Goal: Transaction & Acquisition: Purchase product/service

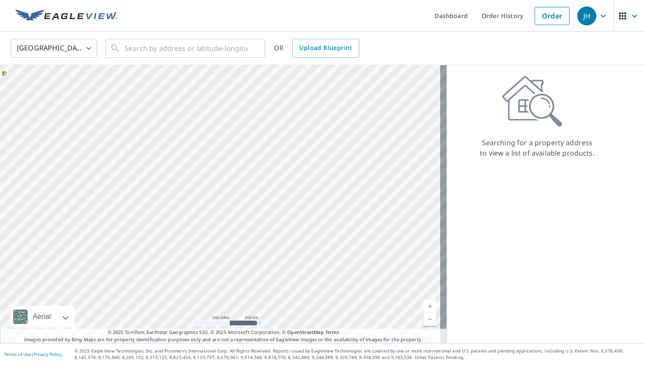
click at [509, 321] on div "Searching for a property address to view a list of available products." at bounding box center [537, 204] width 181 height 278
click at [166, 50] on input "text" at bounding box center [186, 48] width 123 height 24
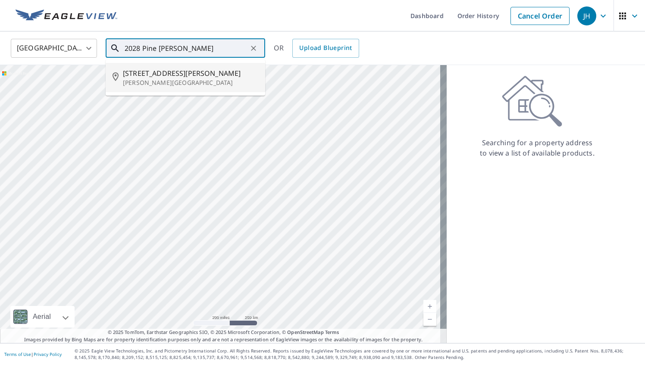
click at [154, 74] on span "[STREET_ADDRESS][PERSON_NAME]" at bounding box center [190, 73] width 135 height 10
type input "[STREET_ADDRESS][PERSON_NAME][PERSON_NAME]"
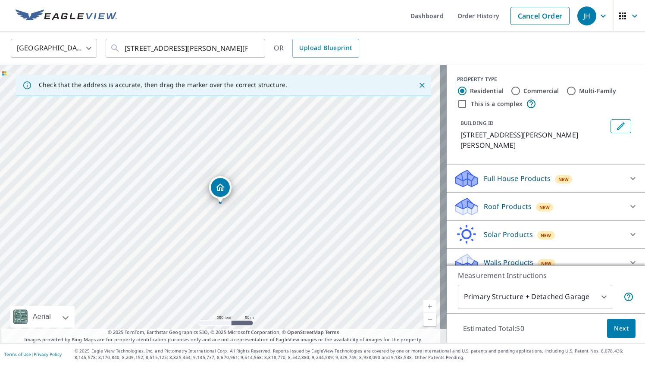
click at [544, 201] on div "New" at bounding box center [545, 206] width 18 height 10
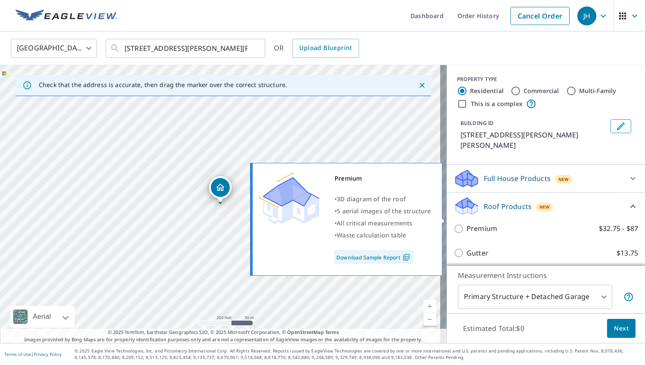
click at [493, 223] on label "Premium $32.75 - $87" at bounding box center [552, 228] width 172 height 11
click at [466, 224] on input "Premium $32.75 - $87" at bounding box center [459, 229] width 13 height 10
checkbox input "true"
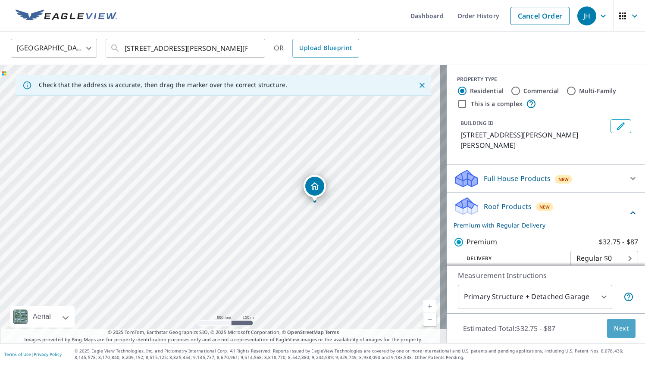
click at [614, 324] on span "Next" at bounding box center [621, 328] width 15 height 11
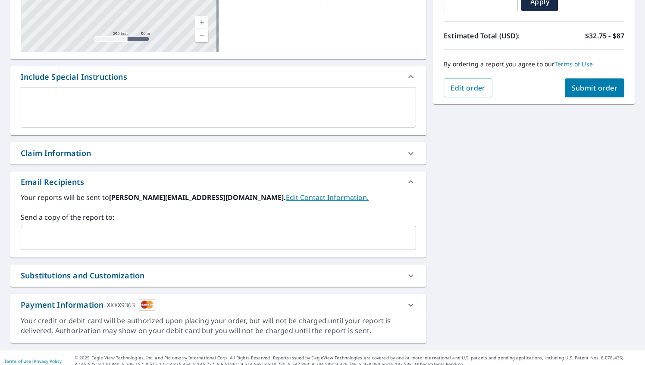
scroll to position [176, 0]
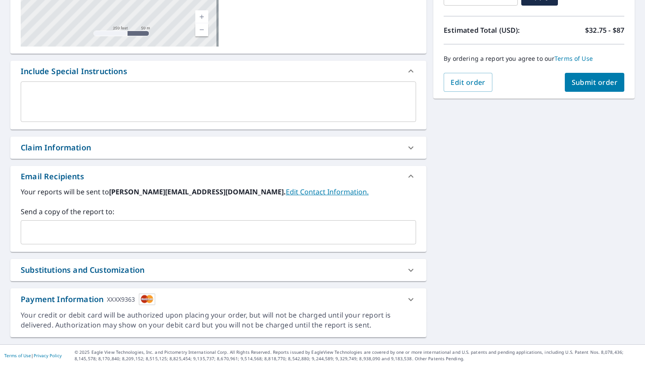
click at [95, 230] on input "text" at bounding box center [212, 232] width 375 height 16
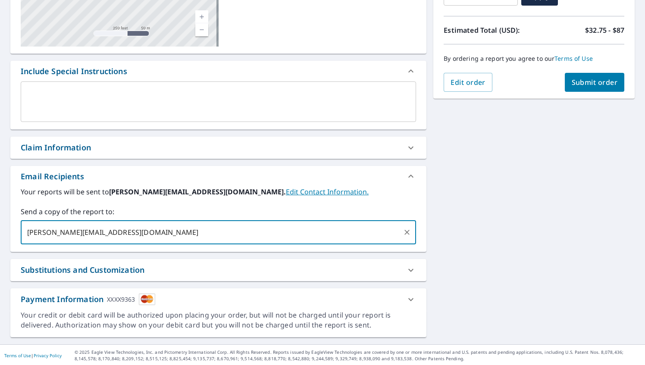
type input "[PERSON_NAME][EMAIL_ADDRESS][DOMAIN_NAME]"
click at [584, 80] on span "Submit order" at bounding box center [594, 82] width 46 height 9
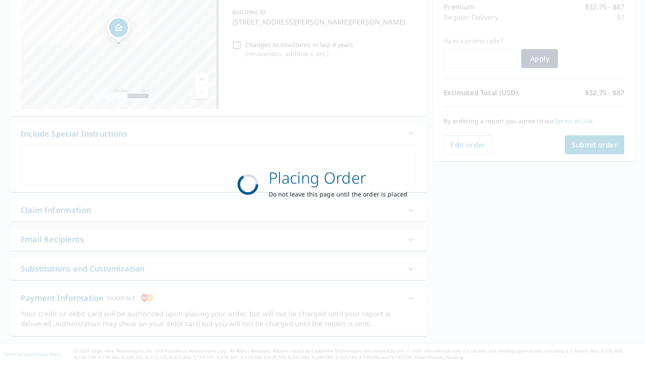
scroll to position [112, 0]
